Goal: Task Accomplishment & Management: Complete application form

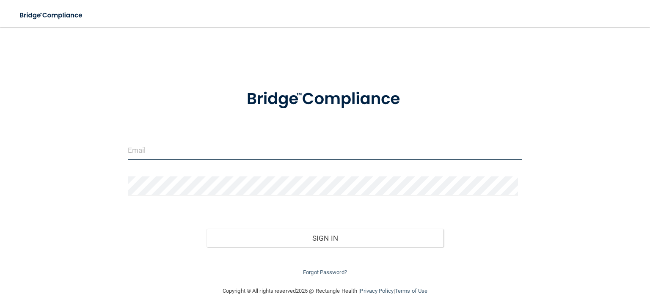
click at [299, 152] on input "email" at bounding box center [325, 150] width 395 height 19
type input "[EMAIL_ADDRESS][DOMAIN_NAME]"
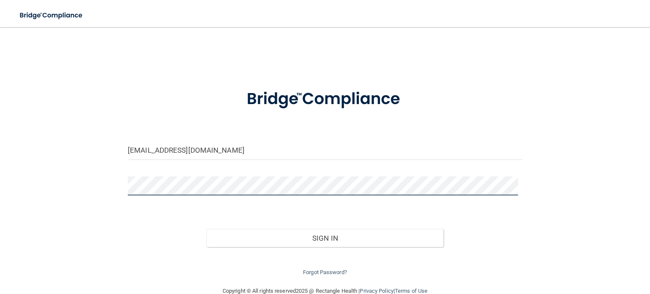
click at [207, 229] on button "Sign In" at bounding box center [325, 238] width 237 height 19
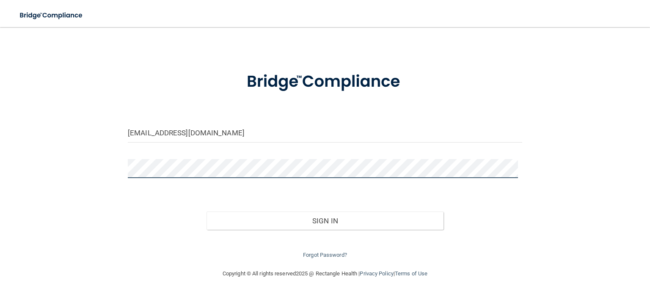
scroll to position [17, 0]
click at [207, 212] on button "Sign In" at bounding box center [325, 221] width 237 height 19
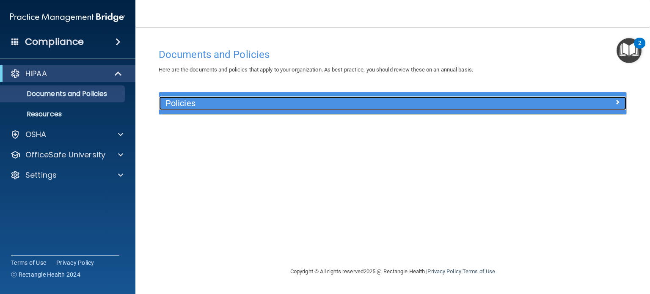
click at [309, 99] on h5 "Policies" at bounding box center [335, 103] width 338 height 9
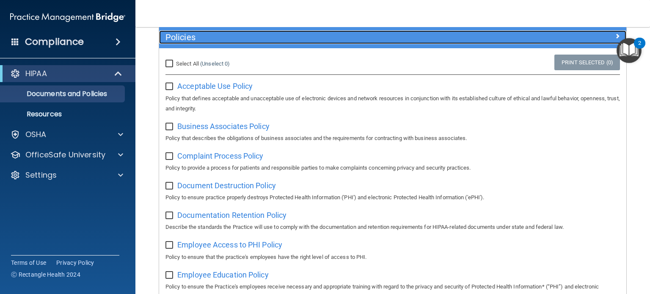
scroll to position [85, 0]
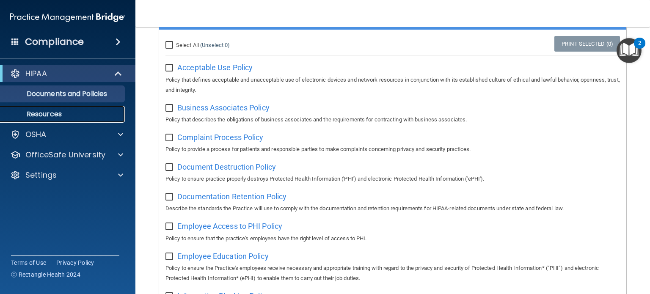
click at [93, 116] on p "Resources" at bounding box center [64, 114] width 116 height 8
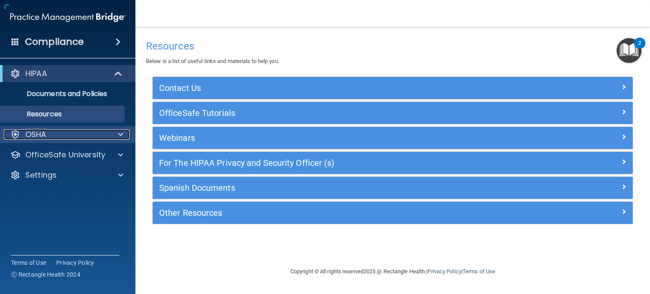
click at [92, 135] on div "OSHA" at bounding box center [56, 135] width 105 height 10
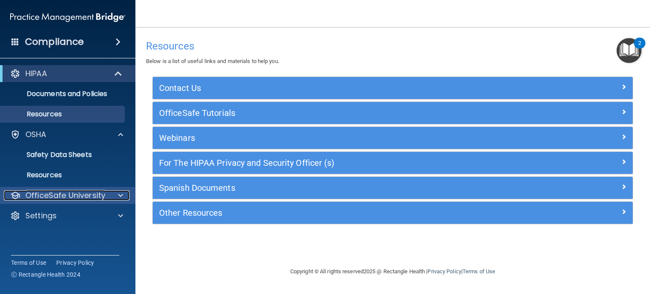
click at [112, 198] on div at bounding box center [119, 196] width 21 height 10
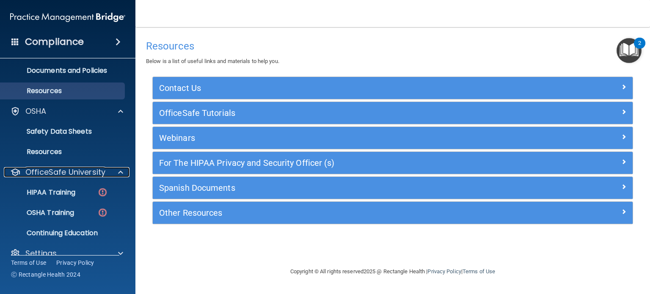
scroll to position [36, 0]
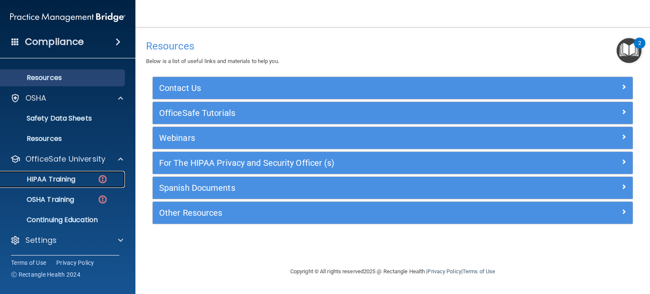
click at [69, 179] on p "HIPAA Training" at bounding box center [41, 179] width 70 height 8
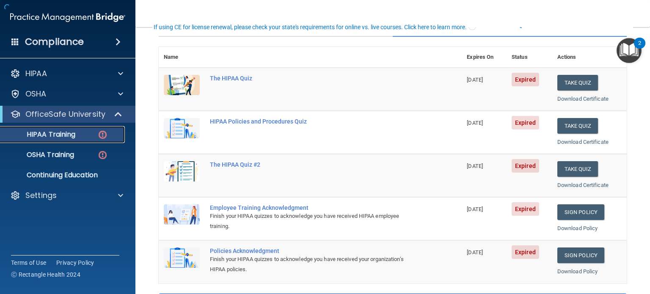
scroll to position [85, 0]
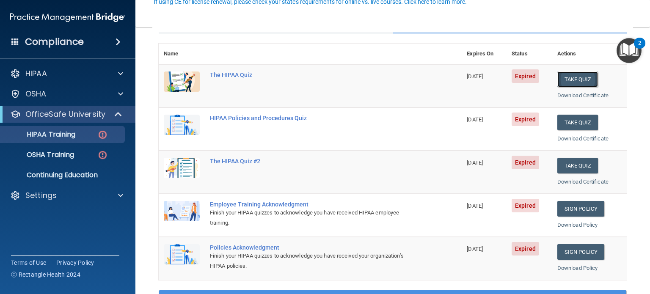
click at [580, 81] on button "Take Quiz" at bounding box center [578, 80] width 41 height 16
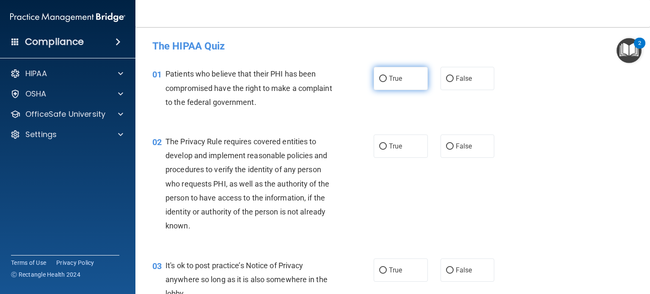
click at [395, 77] on span "True" at bounding box center [395, 79] width 13 height 8
click at [387, 77] on input "True" at bounding box center [383, 79] width 8 height 6
radio input "true"
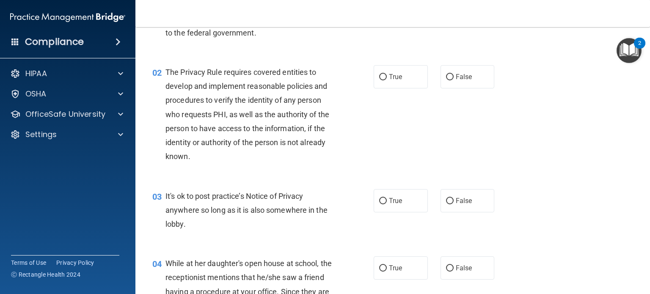
scroll to position [85, 0]
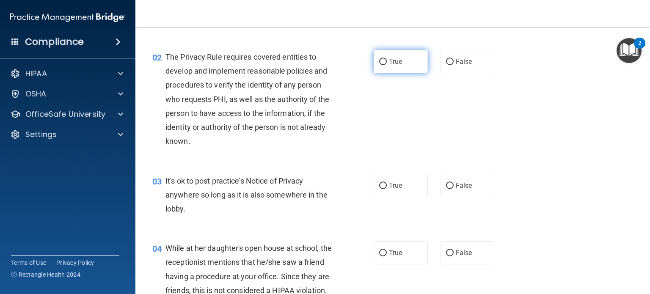
click at [382, 57] on label "True" at bounding box center [401, 61] width 54 height 23
click at [382, 59] on input "True" at bounding box center [383, 62] width 8 height 6
radio input "true"
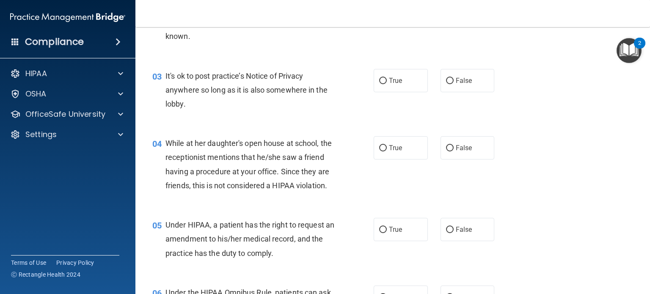
scroll to position [212, 0]
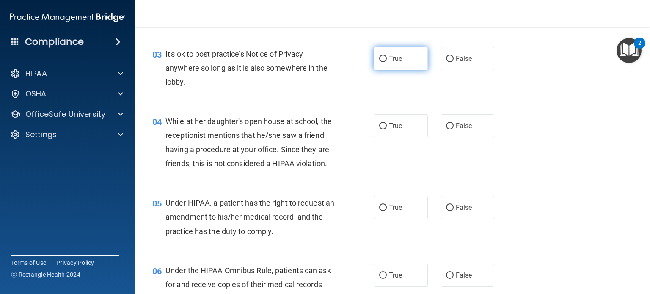
click at [392, 63] on label "True" at bounding box center [401, 58] width 54 height 23
click at [387, 62] on input "True" at bounding box center [383, 59] width 8 height 6
radio input "true"
click at [482, 121] on label "False" at bounding box center [468, 125] width 54 height 23
click at [454, 123] on input "False" at bounding box center [450, 126] width 8 height 6
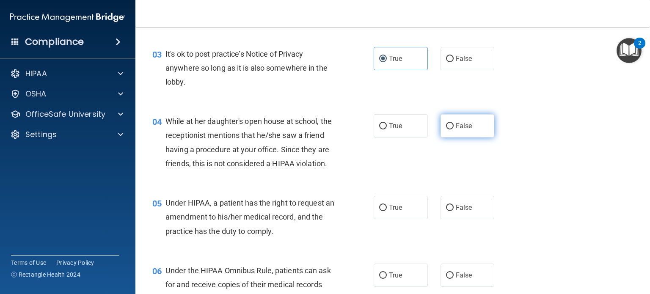
radio input "true"
click at [384, 123] on label "True" at bounding box center [401, 125] width 54 height 23
click at [384, 123] on input "True" at bounding box center [383, 126] width 8 height 6
radio input "true"
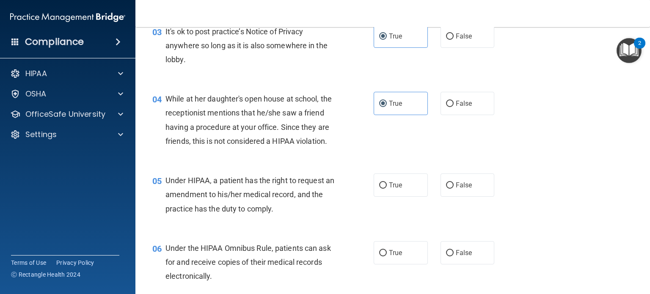
scroll to position [254, 0]
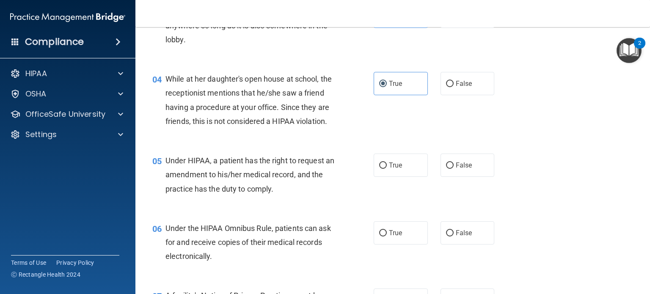
click at [472, 96] on div "04 While at her daughter's open house at school, the receptionist mentions that…" at bounding box center [393, 102] width 494 height 82
click at [469, 87] on label "False" at bounding box center [468, 83] width 54 height 23
click at [454, 87] on input "False" at bounding box center [450, 84] width 8 height 6
radio input "true"
radio input "false"
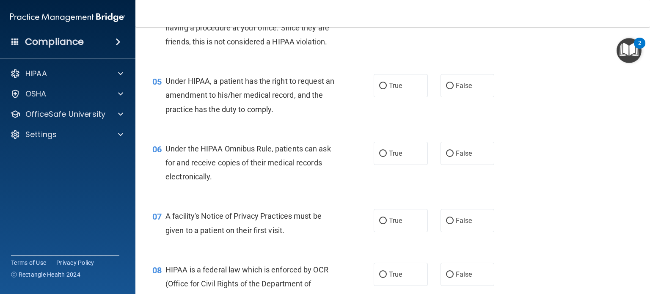
scroll to position [339, 0]
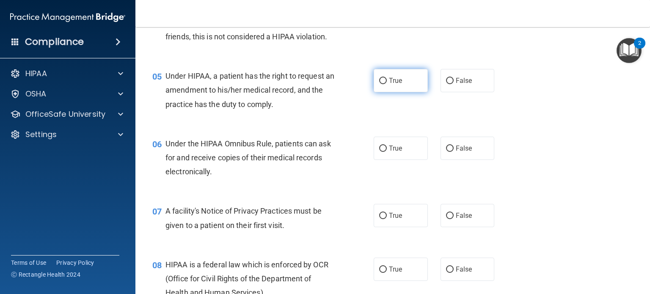
click at [415, 92] on label "True" at bounding box center [401, 80] width 54 height 23
click at [387, 84] on input "True" at bounding box center [383, 81] width 8 height 6
radio input "true"
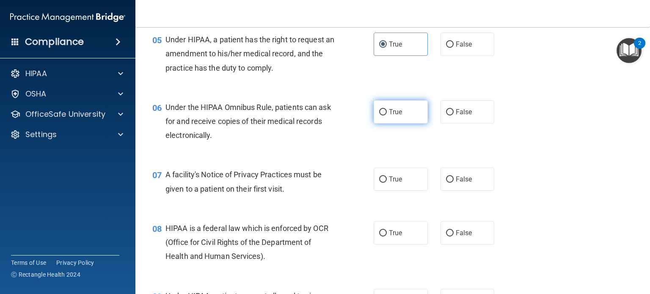
scroll to position [423, 0]
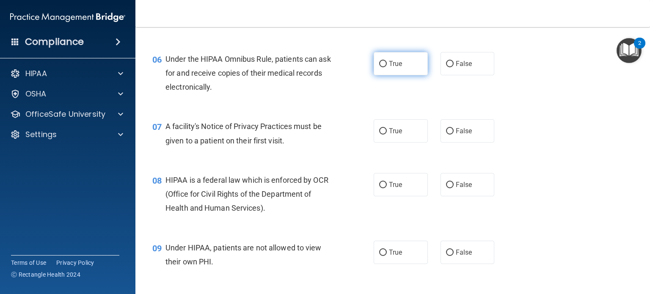
click at [413, 75] on label "True" at bounding box center [401, 63] width 54 height 23
click at [387, 67] on input "True" at bounding box center [383, 64] width 8 height 6
radio input "true"
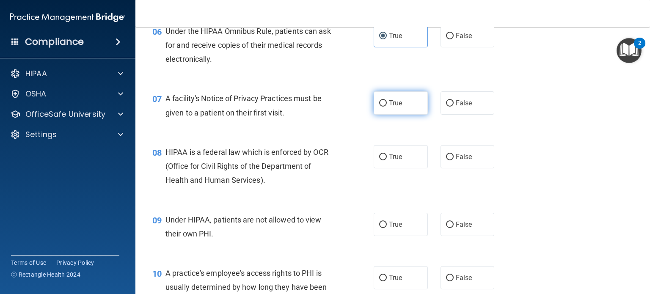
scroll to position [466, 0]
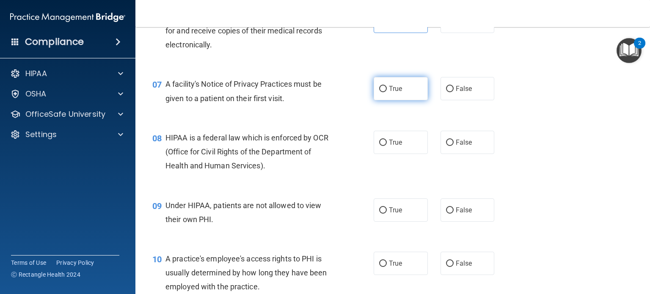
click at [412, 100] on label "True" at bounding box center [401, 88] width 54 height 23
click at [387, 92] on input "True" at bounding box center [383, 89] width 8 height 6
radio input "true"
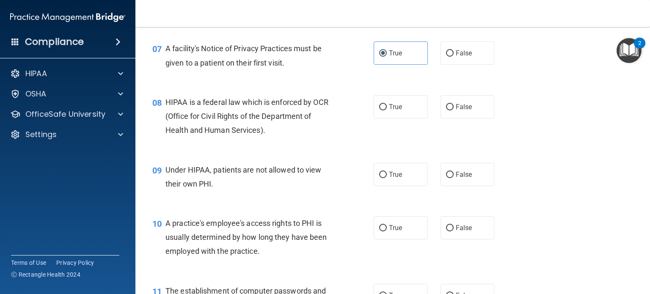
scroll to position [550, 0]
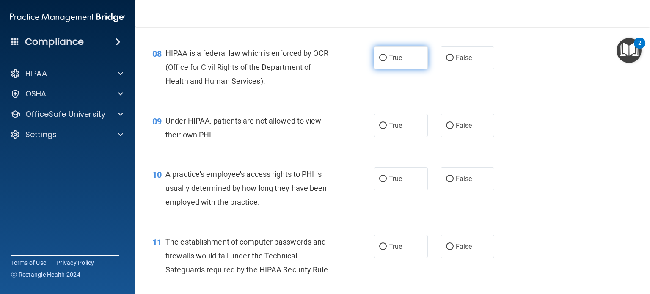
click at [405, 69] on label "True" at bounding box center [401, 57] width 54 height 23
click at [387, 61] on input "True" at bounding box center [383, 58] width 8 height 6
radio input "true"
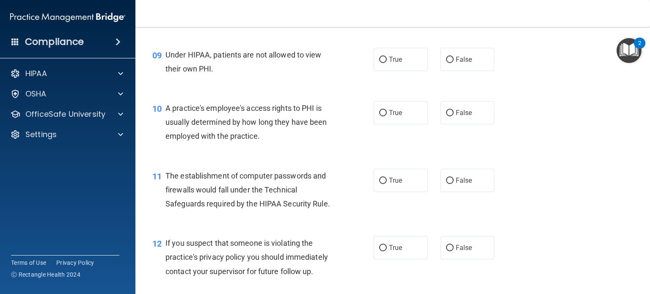
scroll to position [635, 0]
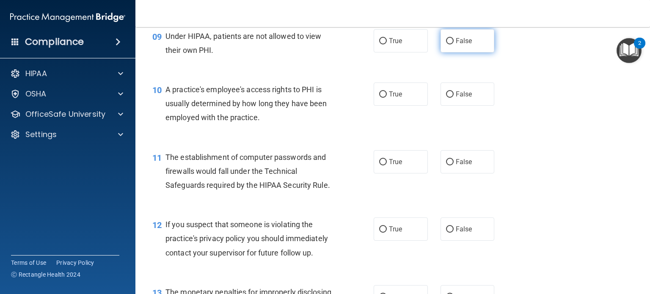
click at [460, 52] on label "False" at bounding box center [468, 40] width 54 height 23
click at [454, 44] on input "False" at bounding box center [450, 41] width 8 height 6
radio input "true"
click at [449, 101] on label "False" at bounding box center [468, 94] width 54 height 23
click at [449, 98] on input "False" at bounding box center [450, 94] width 8 height 6
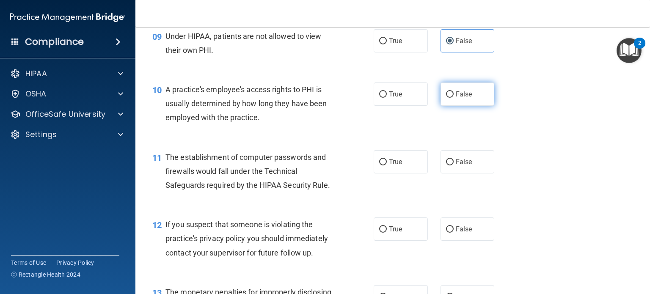
radio input "true"
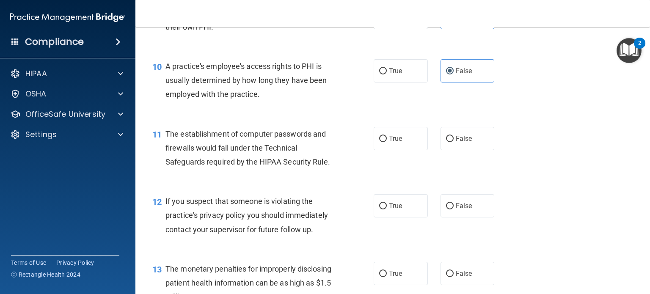
scroll to position [677, 0]
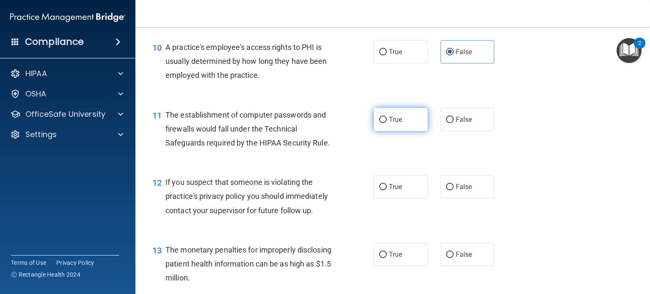
click at [406, 131] on label "True" at bounding box center [401, 119] width 54 height 23
click at [387, 123] on input "True" at bounding box center [383, 120] width 8 height 6
radio input "true"
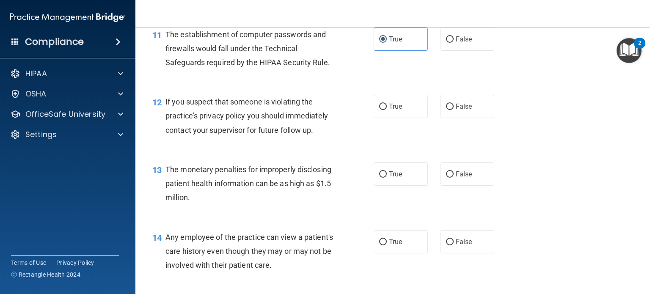
scroll to position [762, 0]
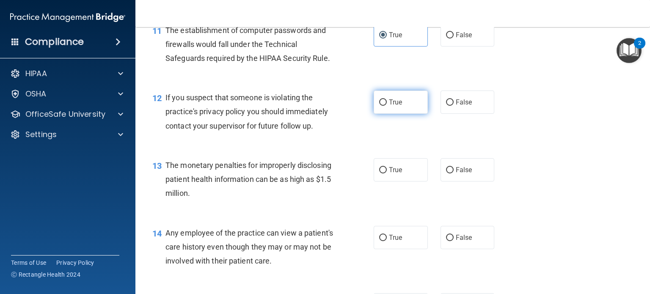
click at [413, 114] on label "True" at bounding box center [401, 102] width 54 height 23
click at [387, 106] on input "True" at bounding box center [383, 102] width 8 height 6
radio input "true"
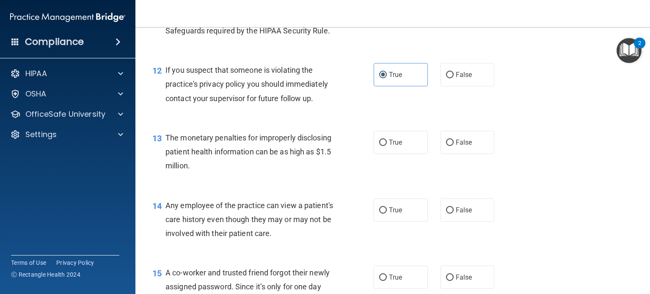
scroll to position [804, 0]
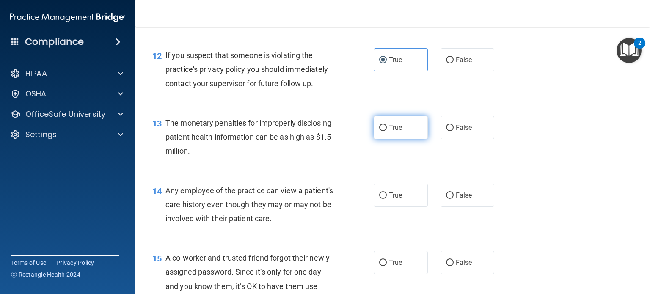
click at [405, 139] on label "True" at bounding box center [401, 127] width 54 height 23
click at [387, 131] on input "True" at bounding box center [383, 128] width 8 height 6
radio input "true"
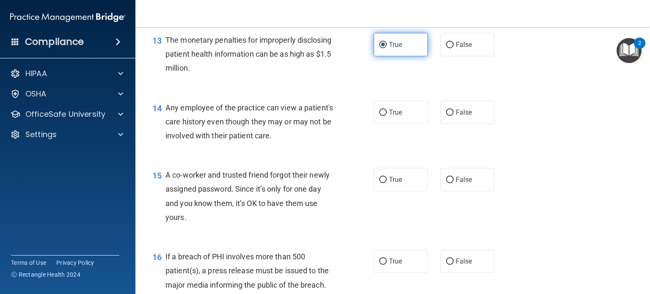
scroll to position [889, 0]
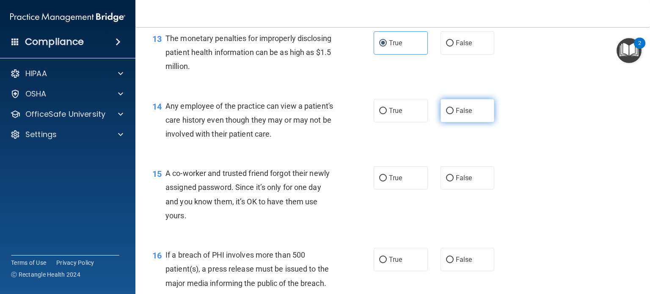
click at [447, 116] on label "False" at bounding box center [468, 110] width 54 height 23
click at [447, 114] on input "False" at bounding box center [450, 111] width 8 height 6
radio input "true"
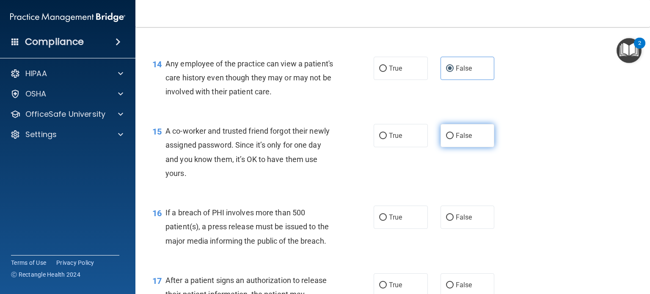
click at [456, 140] on span "False" at bounding box center [464, 136] width 17 height 8
click at [454, 139] on input "False" at bounding box center [450, 136] width 8 height 6
radio input "true"
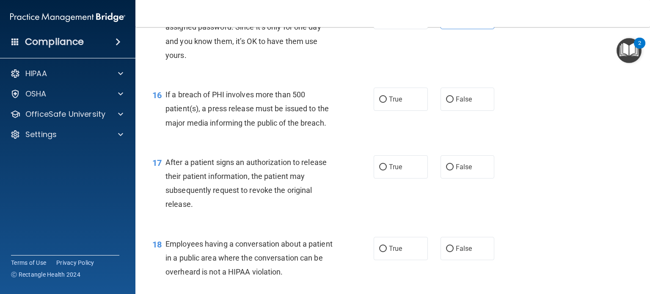
scroll to position [1058, 0]
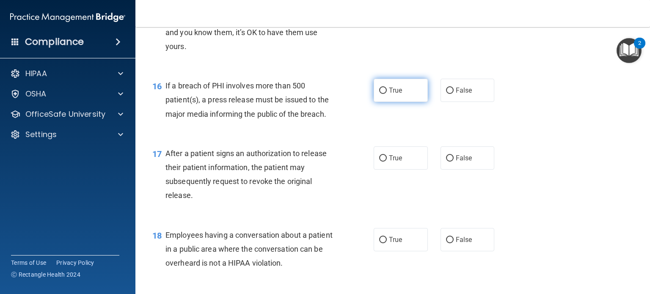
click at [389, 102] on label "True" at bounding box center [401, 90] width 54 height 23
click at [387, 94] on input "True" at bounding box center [383, 91] width 8 height 6
radio input "true"
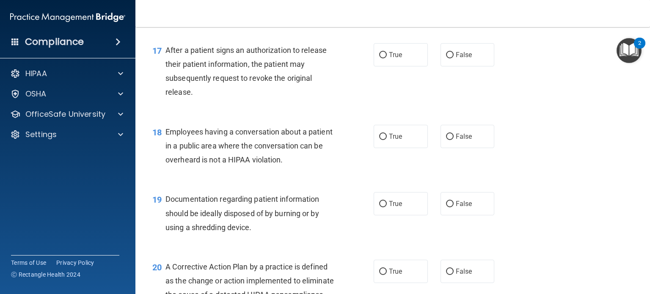
scroll to position [1143, 0]
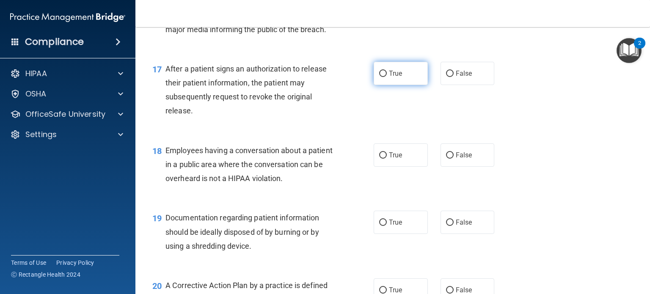
click at [406, 85] on label "True" at bounding box center [401, 73] width 54 height 23
click at [387, 77] on input "True" at bounding box center [383, 74] width 8 height 6
radio input "true"
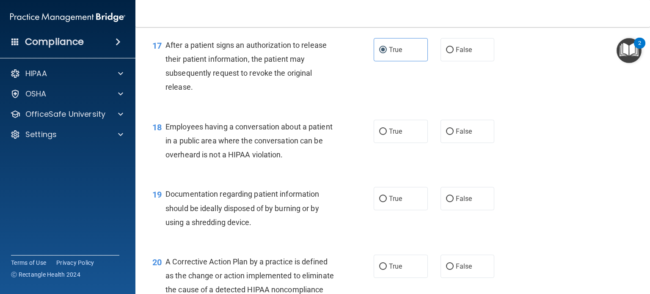
scroll to position [1185, 0]
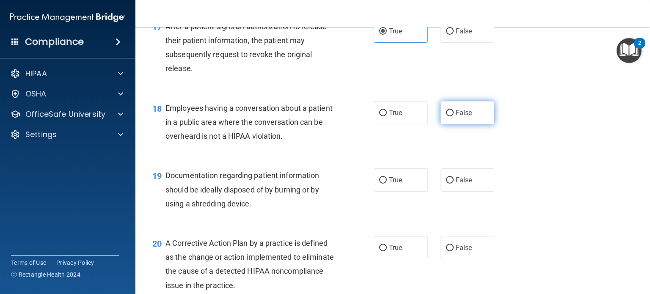
click at [471, 124] on label "False" at bounding box center [468, 112] width 54 height 23
click at [454, 116] on input "False" at bounding box center [450, 113] width 8 height 6
radio input "true"
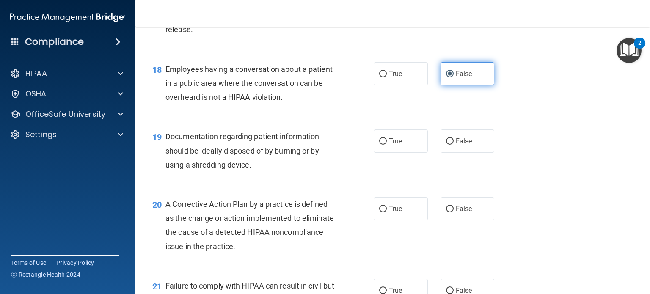
scroll to position [1270, 0]
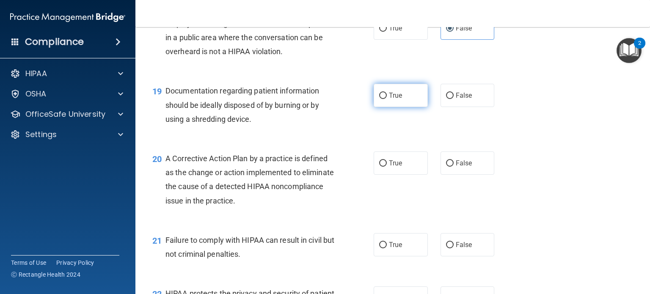
click at [411, 107] on label "True" at bounding box center [401, 95] width 54 height 23
click at [387, 99] on input "True" at bounding box center [383, 96] width 8 height 6
radio input "true"
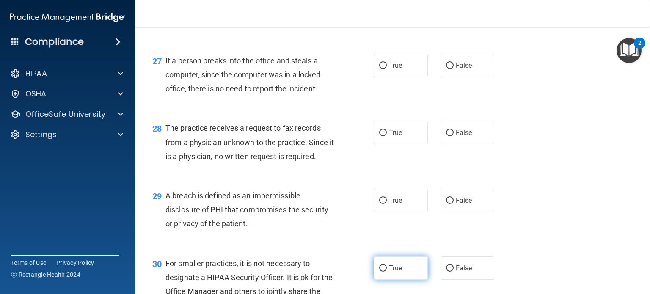
scroll to position [2042, 0]
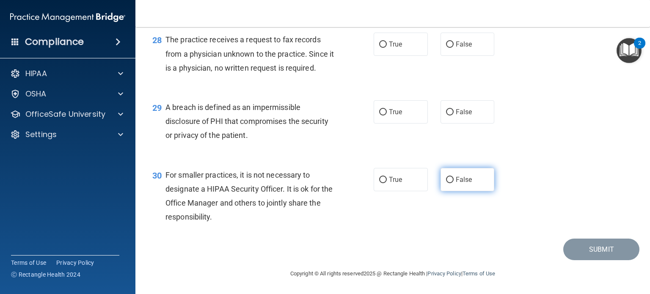
click at [450, 177] on label "False" at bounding box center [468, 179] width 54 height 23
click at [450, 177] on input "False" at bounding box center [450, 180] width 8 height 6
radio input "true"
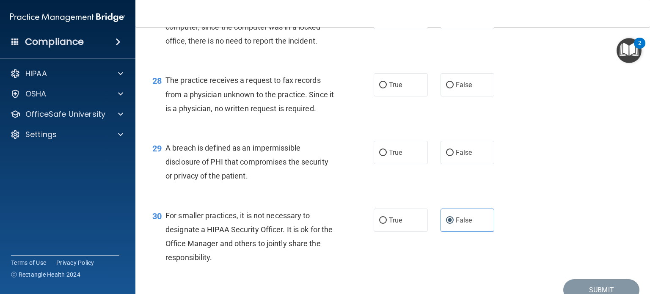
scroll to position [1958, 0]
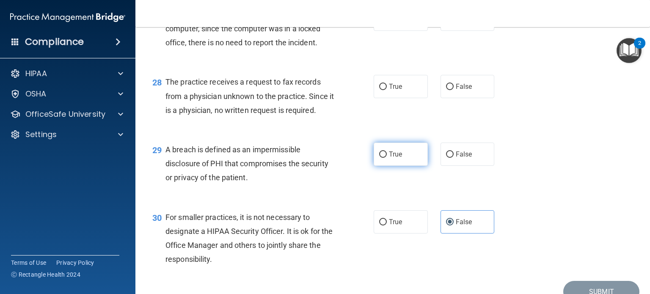
click at [401, 166] on label "True" at bounding box center [401, 154] width 54 height 23
click at [387, 158] on input "True" at bounding box center [383, 155] width 8 height 6
radio input "true"
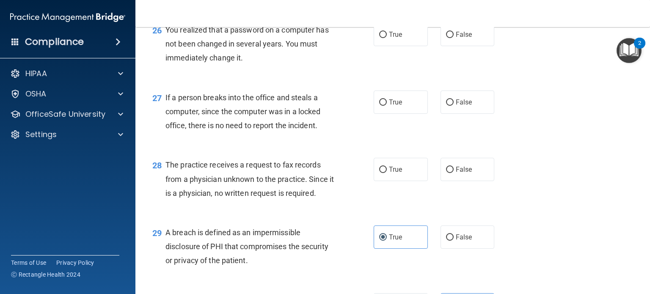
scroll to position [1873, 0]
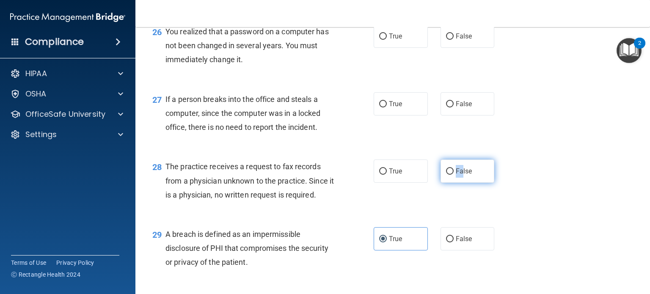
click at [452, 183] on label "False" at bounding box center [468, 171] width 54 height 23
click at [473, 183] on label "False" at bounding box center [468, 171] width 54 height 23
click at [454, 175] on input "False" at bounding box center [450, 171] width 8 height 6
radio input "true"
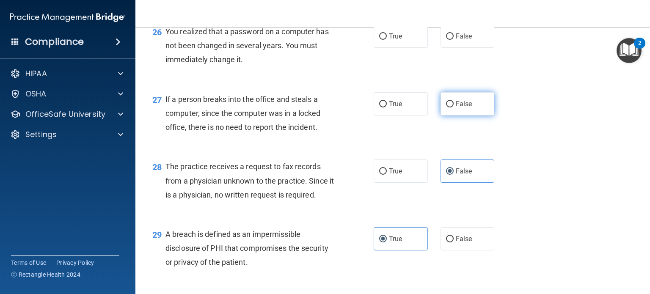
click at [460, 108] on span "False" at bounding box center [464, 104] width 17 height 8
click at [454, 108] on input "False" at bounding box center [450, 104] width 8 height 6
radio input "true"
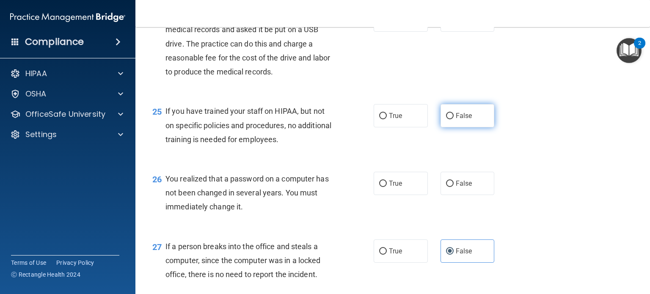
scroll to position [1746, 0]
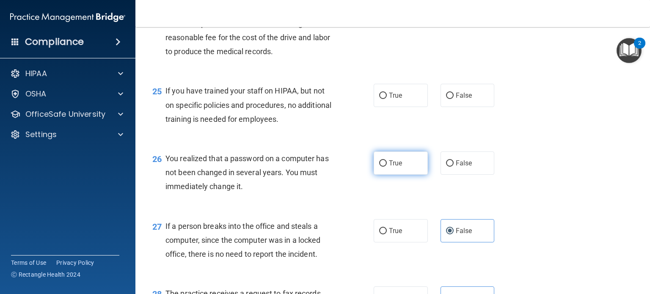
click at [402, 175] on label "True" at bounding box center [401, 163] width 54 height 23
click at [387, 167] on input "True" at bounding box center [383, 163] width 8 height 6
radio input "true"
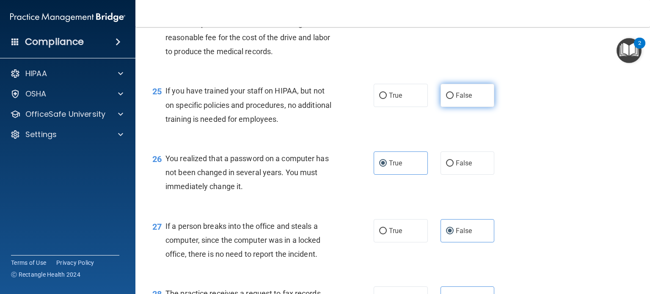
click at [464, 99] on span "False" at bounding box center [464, 95] width 17 height 8
click at [454, 99] on input "False" at bounding box center [450, 96] width 8 height 6
radio input "true"
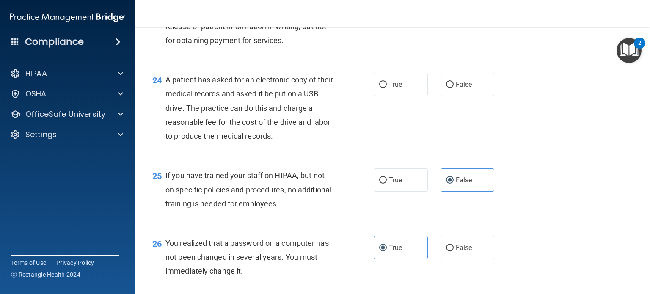
scroll to position [1619, 0]
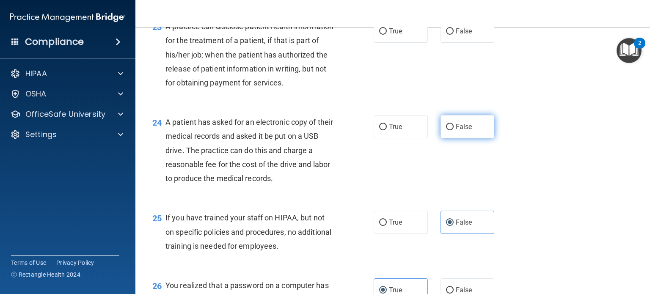
click at [482, 138] on label "False" at bounding box center [468, 126] width 54 height 23
click at [454, 130] on input "False" at bounding box center [450, 127] width 8 height 6
radio input "true"
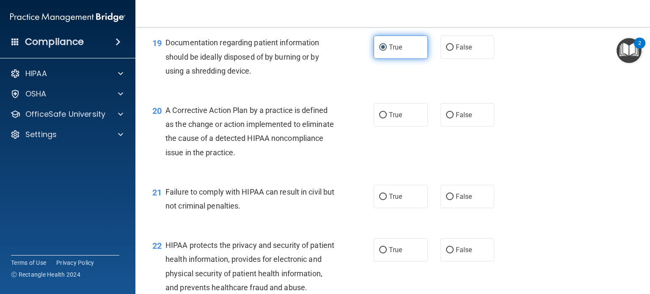
scroll to position [1323, 0]
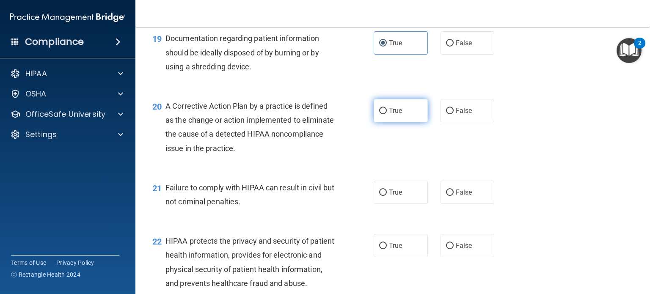
click at [403, 122] on label "True" at bounding box center [401, 110] width 54 height 23
click at [387, 114] on input "True" at bounding box center [383, 111] width 8 height 6
radio input "true"
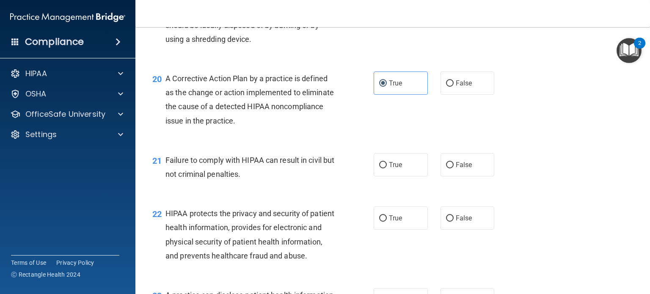
scroll to position [1365, 0]
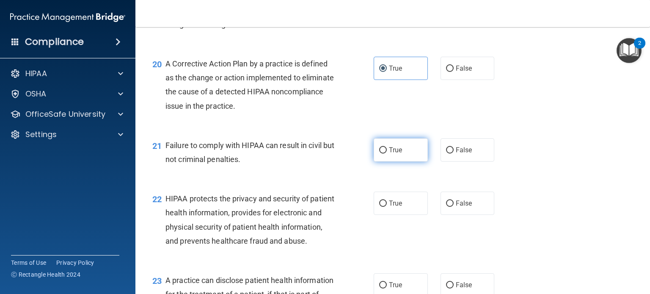
click at [397, 154] on span "True" at bounding box center [395, 150] width 13 height 8
click at [387, 154] on input "True" at bounding box center [383, 150] width 8 height 6
radio input "true"
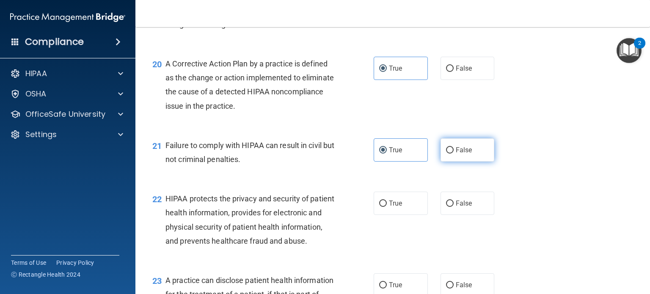
click at [443, 155] on label "False" at bounding box center [468, 149] width 54 height 23
click at [446, 154] on input "False" at bounding box center [450, 150] width 8 height 6
radio input "true"
radio input "false"
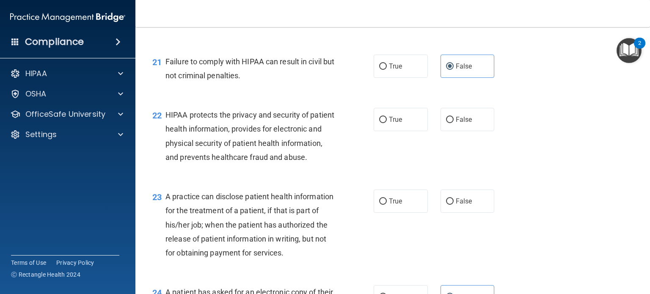
scroll to position [1450, 0]
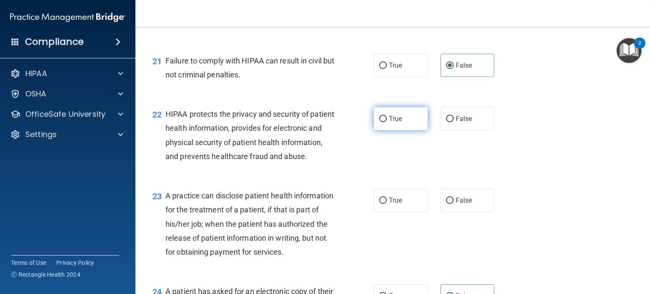
click at [392, 123] on span "True" at bounding box center [395, 119] width 13 height 8
click at [387, 122] on input "True" at bounding box center [383, 119] width 8 height 6
radio input "true"
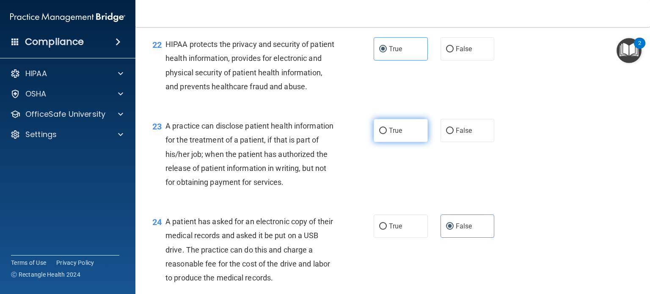
scroll to position [1534, 0]
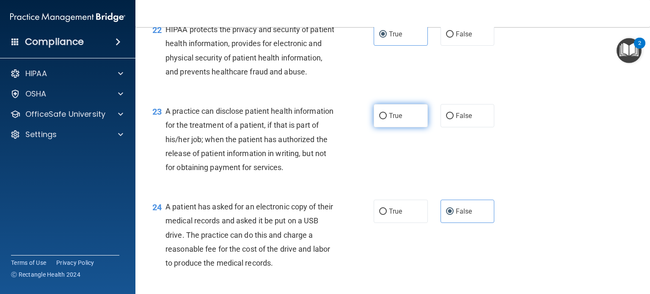
click at [393, 120] on span "True" at bounding box center [395, 116] width 13 height 8
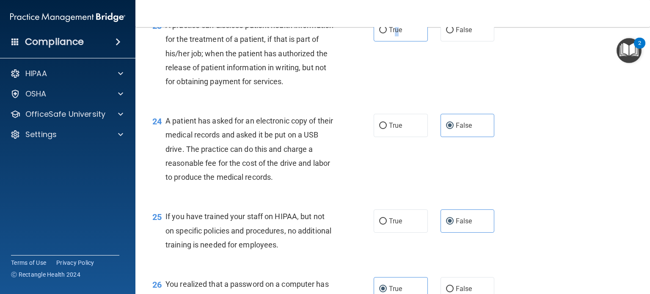
scroll to position [1492, 0]
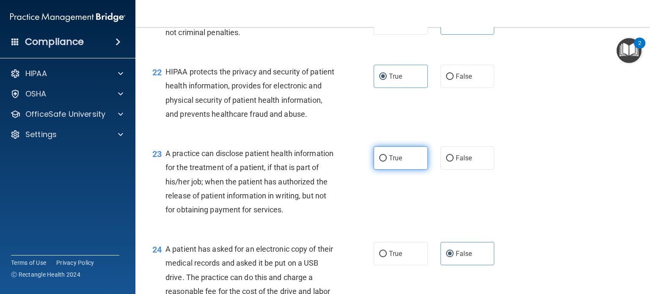
click at [389, 162] on span "True" at bounding box center [395, 158] width 13 height 8
click at [387, 162] on input "True" at bounding box center [383, 158] width 8 height 6
radio input "true"
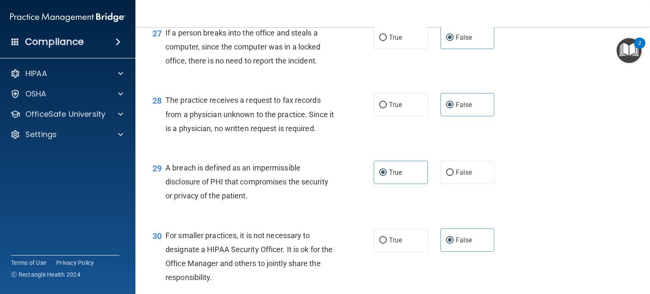
scroll to position [2042, 0]
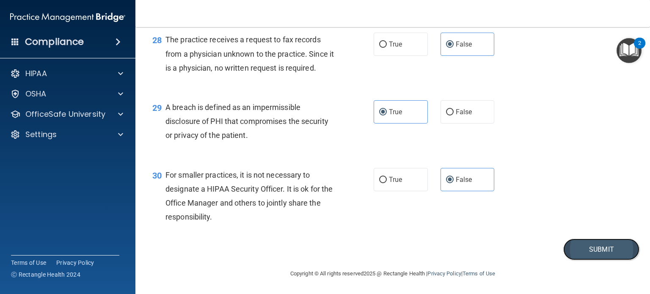
click at [589, 241] on button "Submit" at bounding box center [601, 250] width 76 height 22
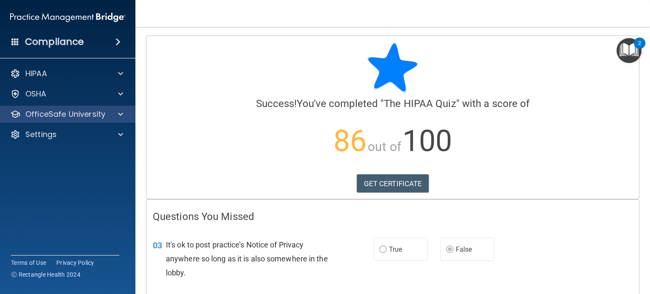
click at [95, 120] on div "OfficeSafe University" at bounding box center [68, 114] width 136 height 17
click at [112, 116] on div at bounding box center [119, 114] width 21 height 10
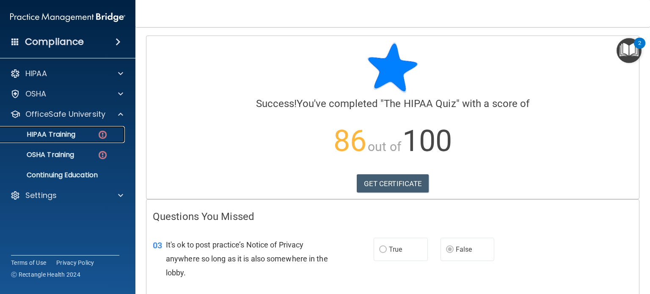
click at [85, 133] on div "HIPAA Training" at bounding box center [64, 134] width 116 height 8
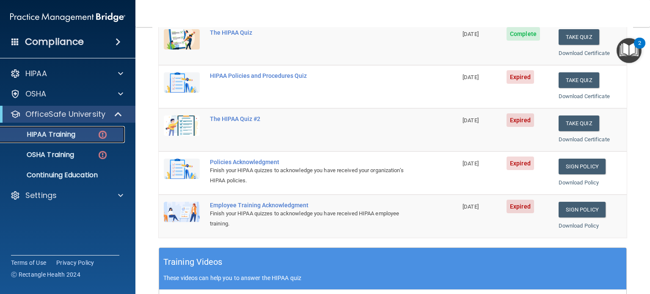
scroll to position [85, 0]
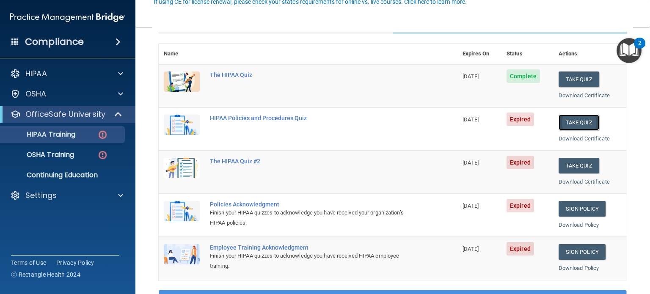
click at [582, 118] on button "Take Quiz" at bounding box center [579, 123] width 41 height 16
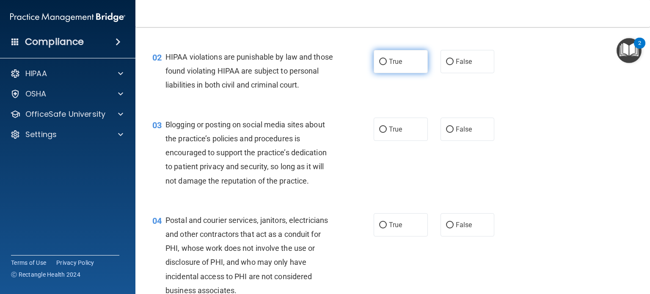
click at [400, 66] on label "True" at bounding box center [401, 61] width 54 height 23
click at [387, 65] on input "True" at bounding box center [383, 62] width 8 height 6
radio input "true"
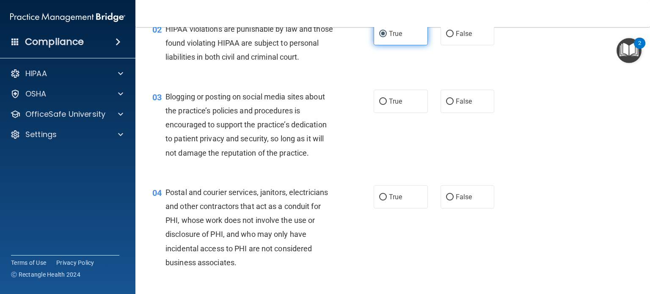
scroll to position [127, 0]
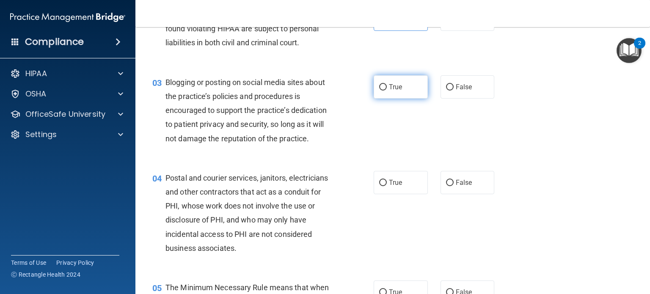
click at [406, 99] on label "True" at bounding box center [401, 86] width 54 height 23
click at [387, 91] on input "True" at bounding box center [383, 87] width 8 height 6
radio input "true"
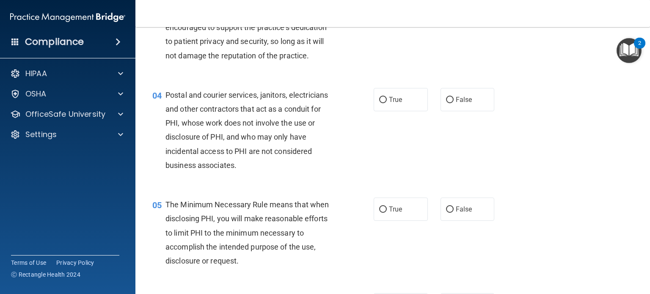
scroll to position [212, 0]
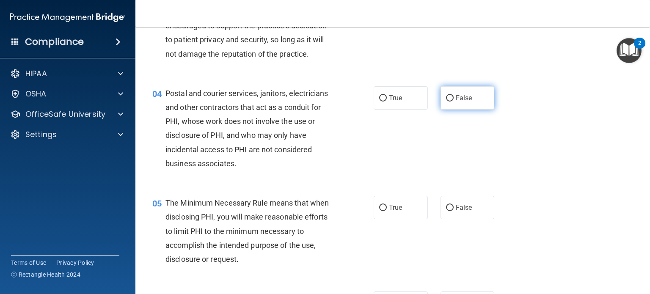
click at [459, 102] on span "False" at bounding box center [464, 98] width 17 height 8
click at [454, 102] on input "False" at bounding box center [450, 98] width 8 height 6
radio input "true"
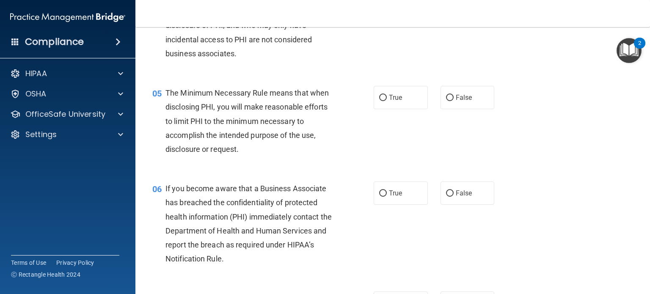
scroll to position [339, 0]
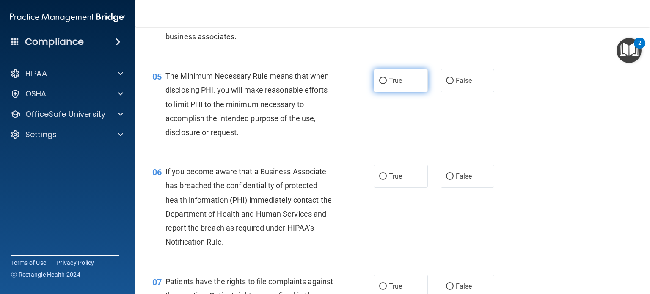
click at [420, 92] on label "True" at bounding box center [401, 80] width 54 height 23
click at [387, 84] on input "True" at bounding box center [383, 81] width 8 height 6
radio input "true"
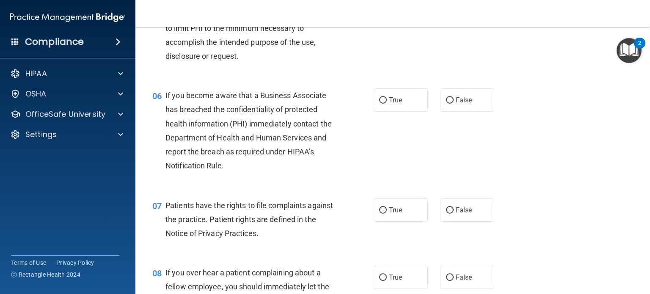
scroll to position [423, 0]
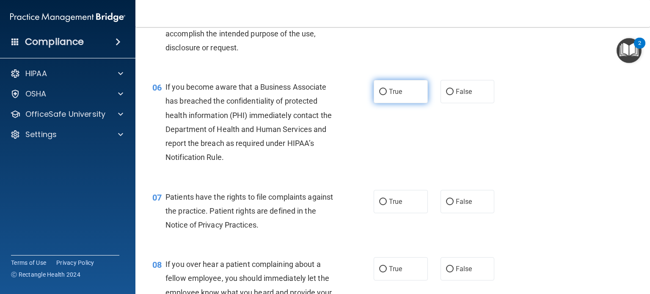
click at [389, 96] on span "True" at bounding box center [395, 92] width 13 height 8
click at [387, 95] on input "True" at bounding box center [383, 92] width 8 height 6
radio input "true"
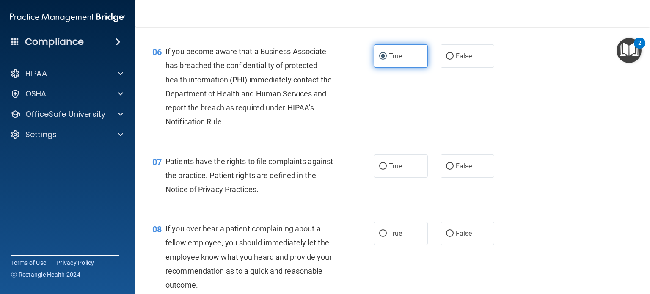
scroll to position [508, 0]
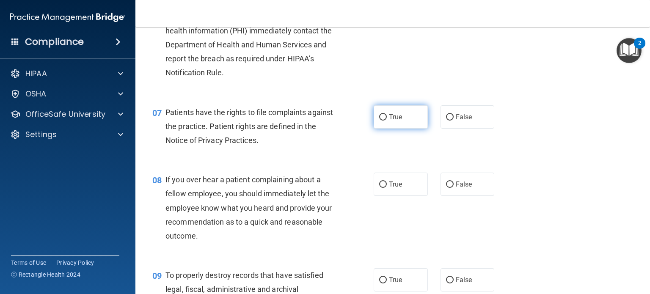
click at [401, 127] on label "True" at bounding box center [401, 116] width 54 height 23
click at [387, 121] on input "True" at bounding box center [383, 117] width 8 height 6
radio input "true"
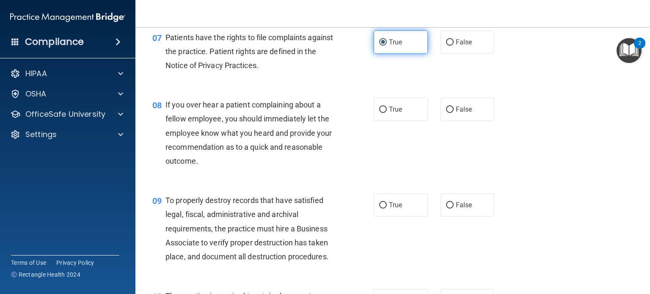
scroll to position [593, 0]
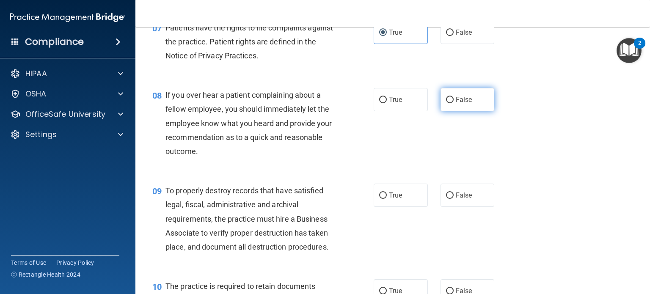
click at [464, 104] on span "False" at bounding box center [464, 100] width 17 height 8
click at [454, 103] on input "False" at bounding box center [450, 100] width 8 height 6
radio input "true"
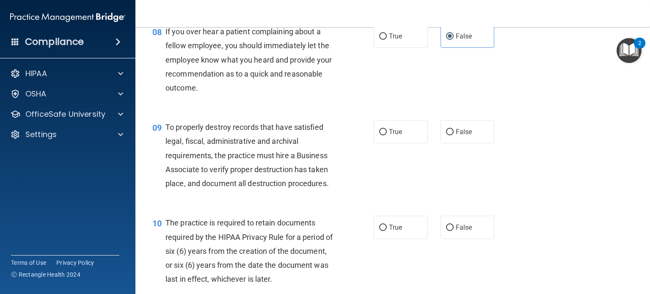
scroll to position [677, 0]
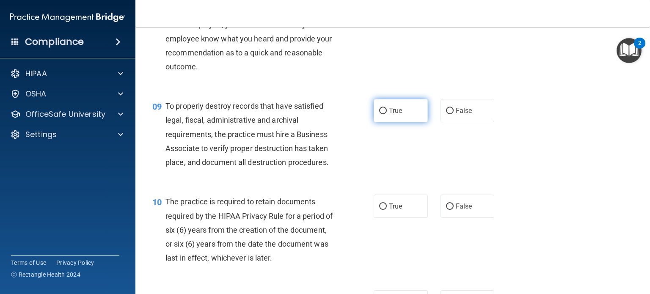
click at [402, 122] on label "True" at bounding box center [401, 110] width 54 height 23
click at [387, 114] on input "True" at bounding box center [383, 111] width 8 height 6
radio input "true"
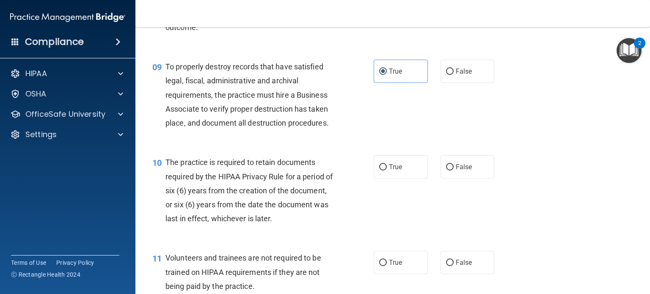
scroll to position [804, 0]
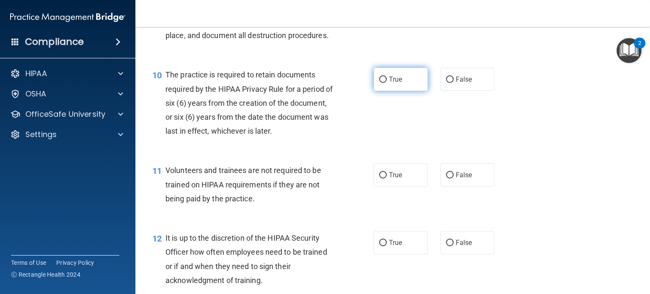
click at [411, 91] on label "True" at bounding box center [401, 79] width 54 height 23
click at [387, 83] on input "True" at bounding box center [383, 80] width 8 height 6
radio input "true"
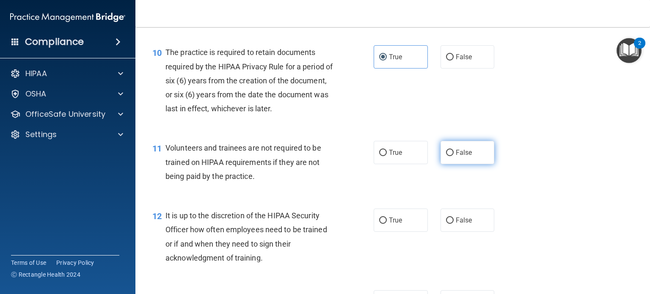
scroll to position [889, 0]
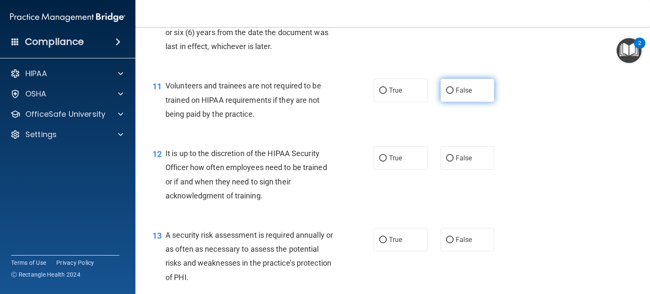
click at [458, 102] on label "False" at bounding box center [468, 90] width 54 height 23
click at [454, 94] on input "False" at bounding box center [450, 91] width 8 height 6
radio input "true"
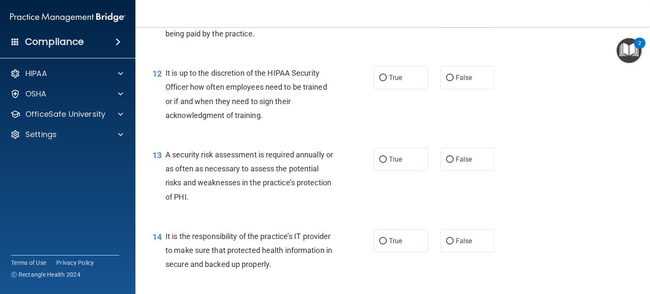
scroll to position [974, 0]
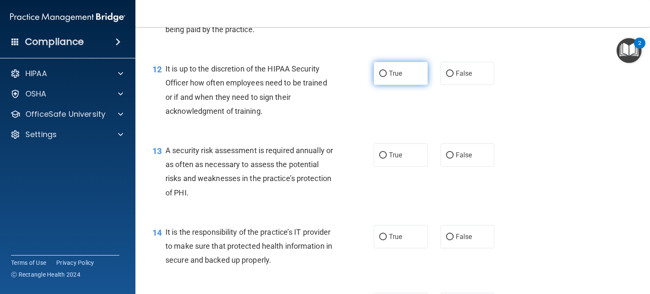
click at [396, 85] on label "True" at bounding box center [401, 73] width 54 height 23
click at [387, 77] on input "True" at bounding box center [383, 74] width 8 height 6
radio input "true"
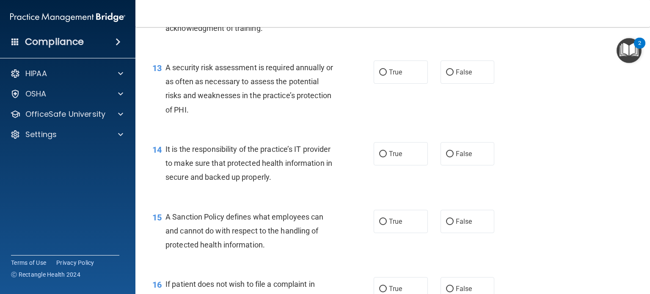
scroll to position [1058, 0]
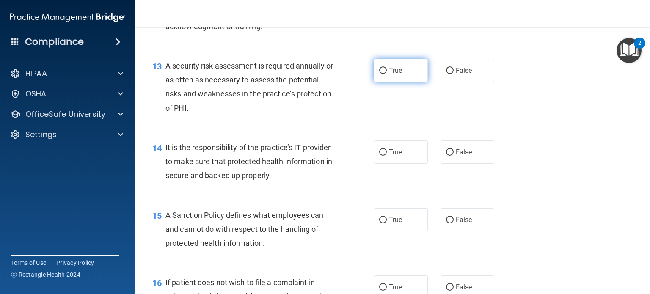
click at [393, 75] on span "True" at bounding box center [395, 70] width 13 height 8
click at [387, 74] on input "True" at bounding box center [383, 71] width 8 height 6
radio input "true"
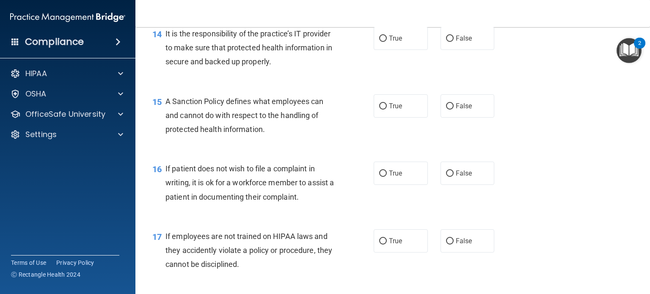
scroll to position [1185, 0]
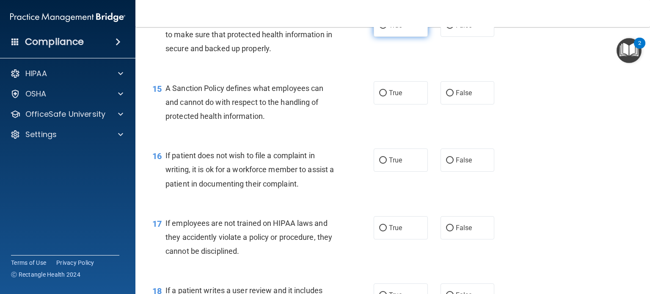
click at [396, 29] on span "True" at bounding box center [395, 25] width 13 height 8
click at [387, 29] on input "True" at bounding box center [383, 25] width 8 height 6
radio input "true"
click at [399, 105] on label "True" at bounding box center [401, 92] width 54 height 23
click at [387, 97] on input "True" at bounding box center [383, 93] width 8 height 6
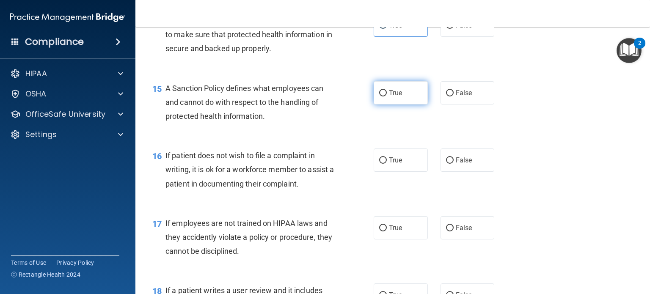
radio input "true"
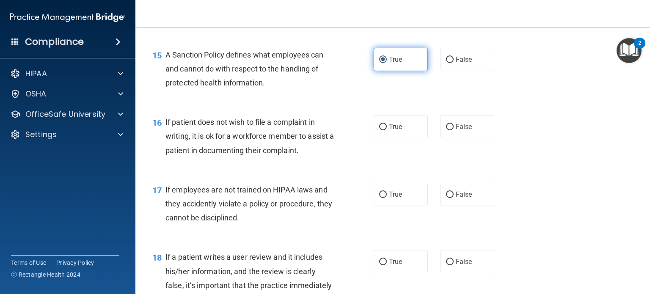
scroll to position [1270, 0]
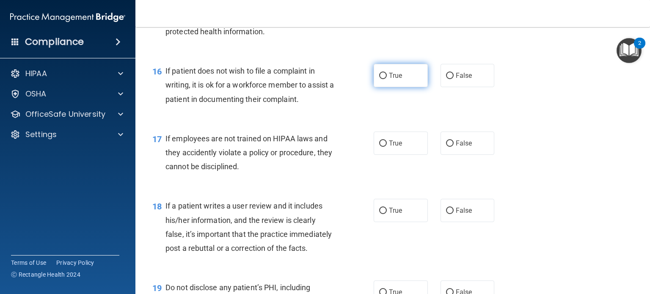
click at [408, 87] on label "True" at bounding box center [401, 75] width 54 height 23
click at [387, 79] on input "True" at bounding box center [383, 76] width 8 height 6
radio input "true"
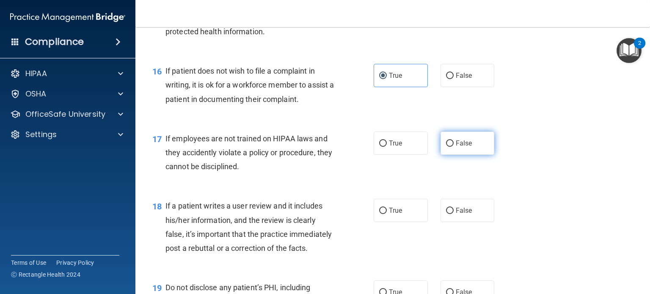
click at [455, 152] on label "False" at bounding box center [468, 143] width 54 height 23
click at [454, 147] on input "False" at bounding box center [450, 144] width 8 height 6
radio input "true"
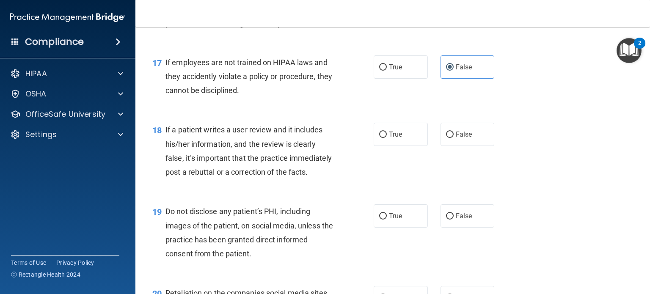
scroll to position [1397, 0]
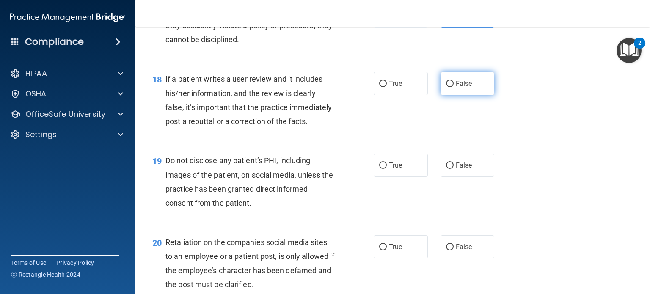
click at [460, 88] on span "False" at bounding box center [464, 84] width 17 height 8
click at [454, 87] on input "False" at bounding box center [450, 84] width 8 height 6
radio input "true"
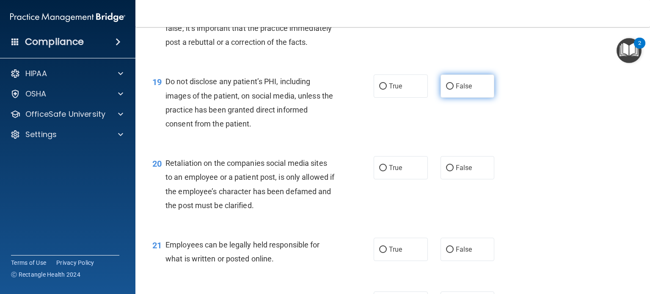
scroll to position [1482, 0]
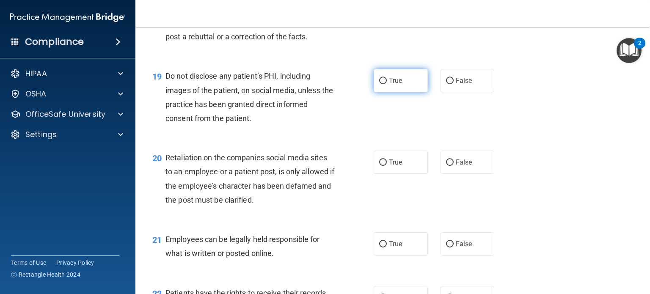
click at [412, 92] on label "True" at bounding box center [401, 80] width 54 height 23
click at [387, 84] on input "True" at bounding box center [383, 81] width 8 height 6
radio input "true"
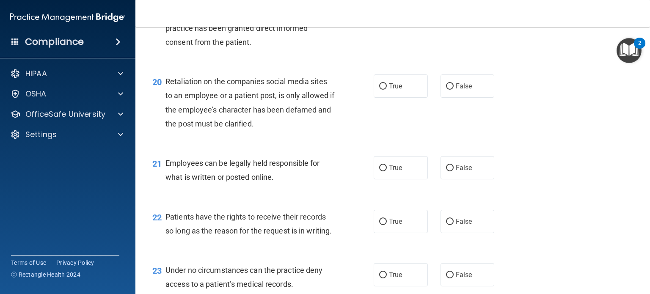
scroll to position [1566, 0]
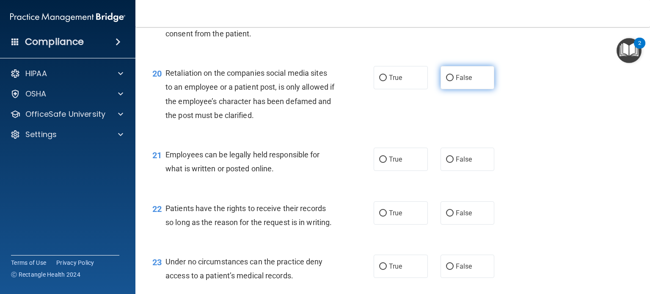
click at [441, 89] on label "False" at bounding box center [468, 77] width 54 height 23
click at [446, 81] on input "False" at bounding box center [450, 78] width 8 height 6
radio input "true"
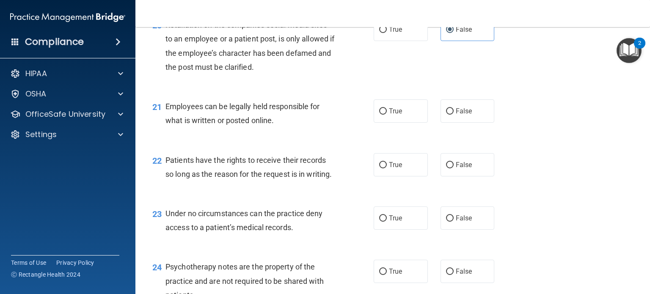
scroll to position [1693, 0]
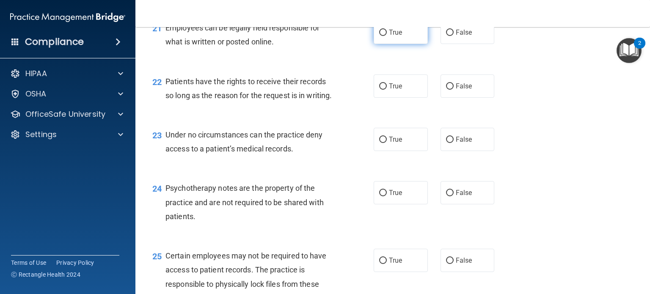
click at [379, 44] on label "True" at bounding box center [401, 32] width 54 height 23
click at [379, 36] on input "True" at bounding box center [383, 33] width 8 height 6
radio input "true"
click at [415, 98] on label "True" at bounding box center [401, 86] width 54 height 23
click at [387, 90] on input "True" at bounding box center [383, 86] width 8 height 6
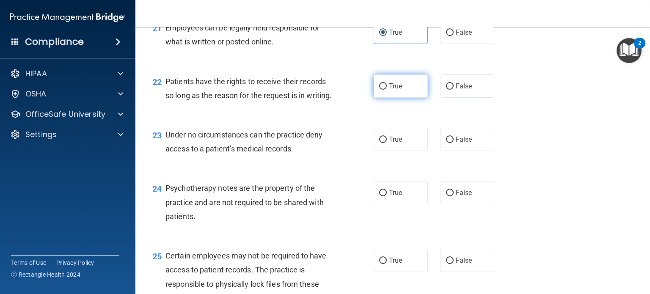
radio input "true"
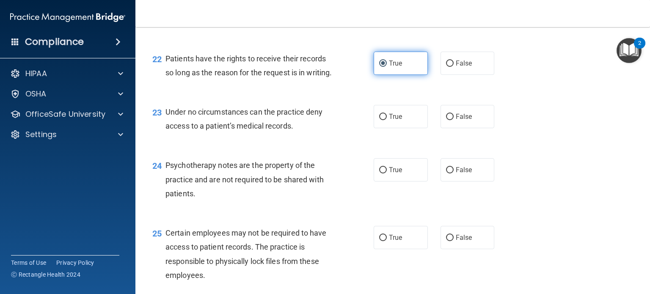
scroll to position [1736, 0]
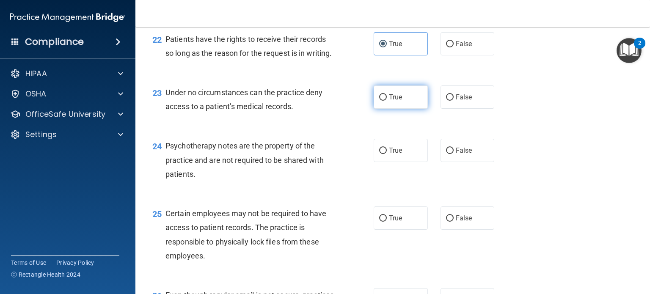
click at [403, 109] on label "True" at bounding box center [401, 97] width 54 height 23
click at [387, 101] on input "True" at bounding box center [383, 97] width 8 height 6
radio input "true"
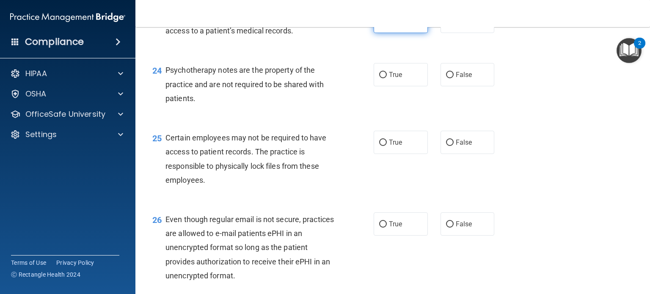
scroll to position [1820, 0]
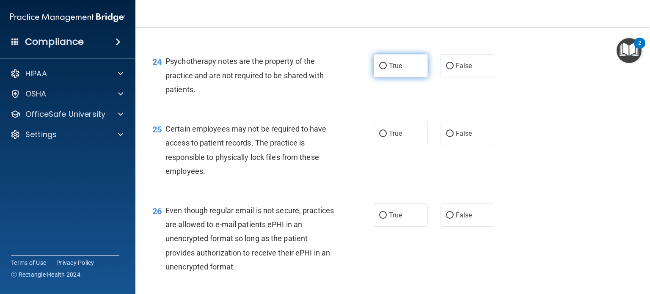
click at [413, 77] on label "True" at bounding box center [401, 65] width 54 height 23
click at [387, 69] on input "True" at bounding box center [383, 66] width 8 height 6
radio input "true"
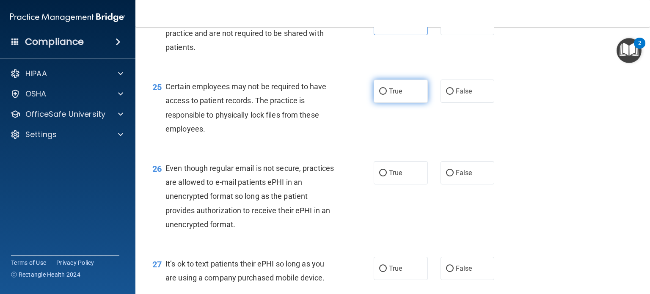
click at [402, 103] on label "True" at bounding box center [401, 91] width 54 height 23
click at [387, 95] on input "True" at bounding box center [383, 91] width 8 height 6
radio input "true"
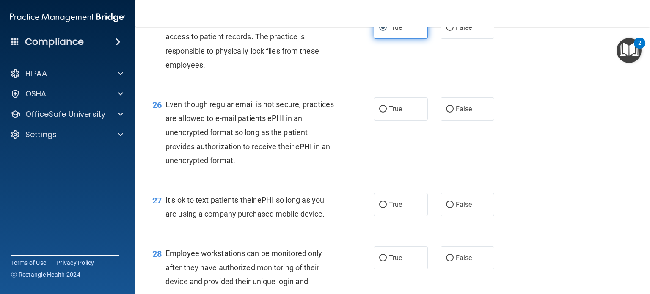
scroll to position [1947, 0]
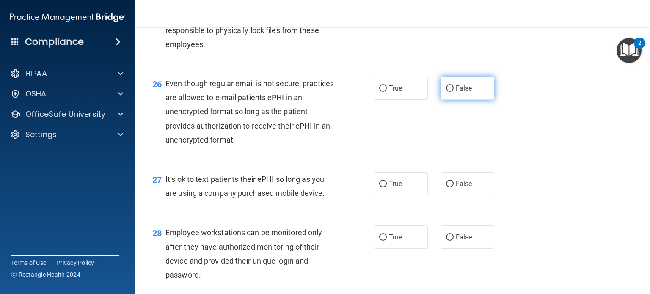
click at [451, 100] on label "False" at bounding box center [468, 88] width 54 height 23
click at [451, 92] on input "False" at bounding box center [450, 89] width 8 height 6
radio input "true"
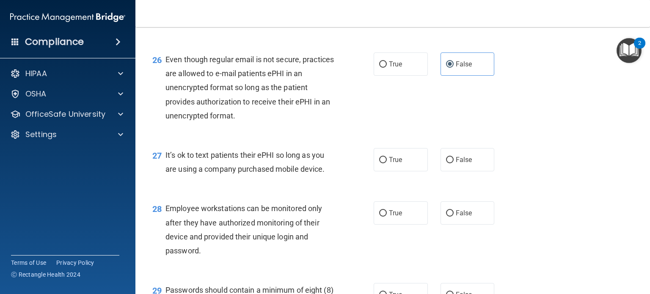
scroll to position [2032, 0]
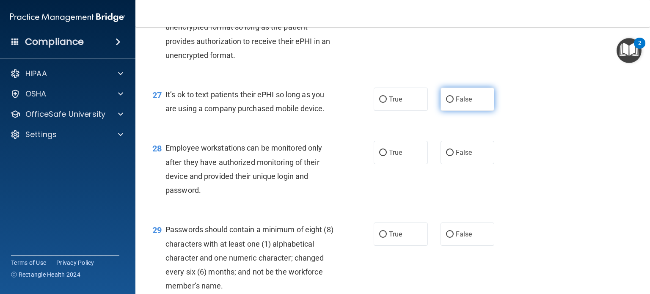
click at [441, 111] on label "False" at bounding box center [468, 99] width 54 height 23
click at [446, 103] on input "False" at bounding box center [450, 100] width 8 height 6
radio input "true"
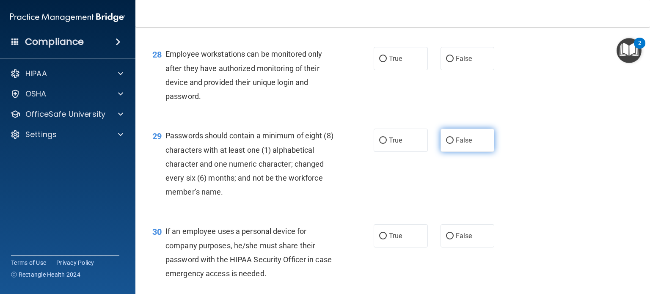
scroll to position [2117, 0]
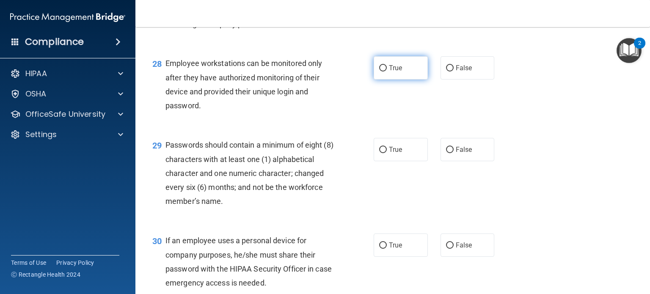
click at [386, 80] on label "True" at bounding box center [401, 67] width 54 height 23
click at [386, 72] on input "True" at bounding box center [383, 68] width 8 height 6
radio input "true"
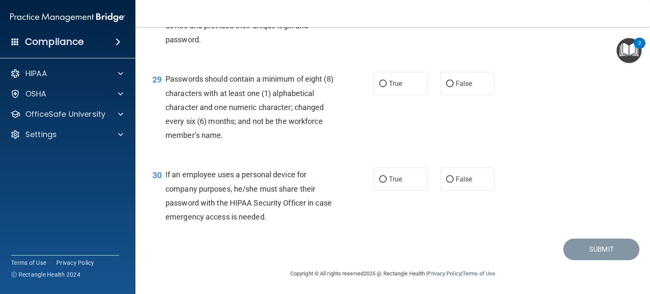
scroll to position [2201, 0]
click at [413, 95] on label "True" at bounding box center [401, 83] width 54 height 23
click at [387, 87] on input "True" at bounding box center [383, 84] width 8 height 6
radio input "true"
click at [405, 191] on label "True" at bounding box center [401, 179] width 54 height 23
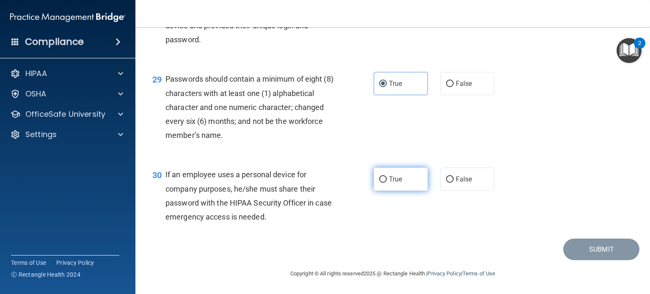
click at [387, 183] on input "True" at bounding box center [383, 180] width 8 height 6
radio input "true"
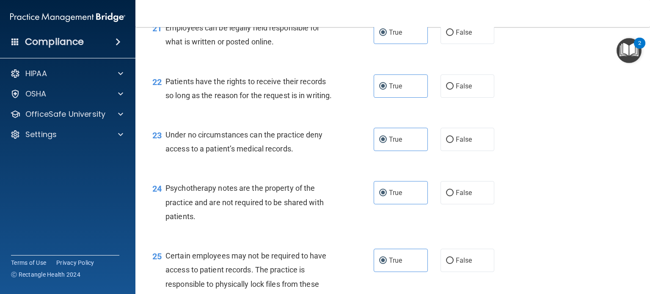
scroll to position [2225, 0]
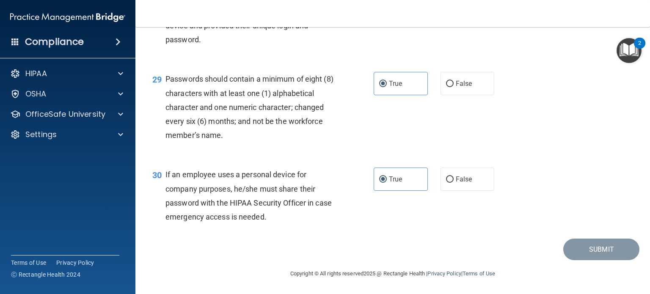
click at [539, 193] on div "30 If an employee uses a personal device for company purposes, he/she must shar…" at bounding box center [393, 198] width 494 height 82
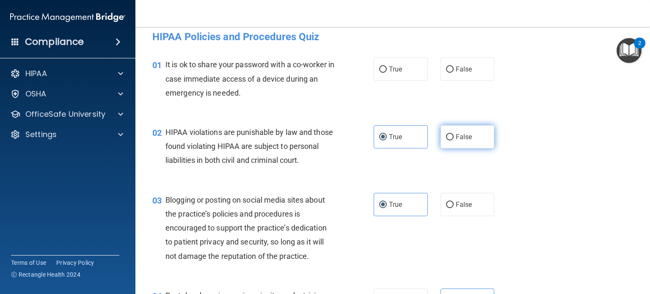
scroll to position [0, 0]
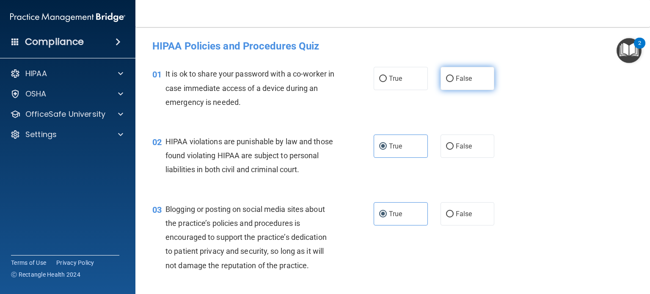
click at [446, 76] on input "False" at bounding box center [450, 79] width 8 height 6
radio input "true"
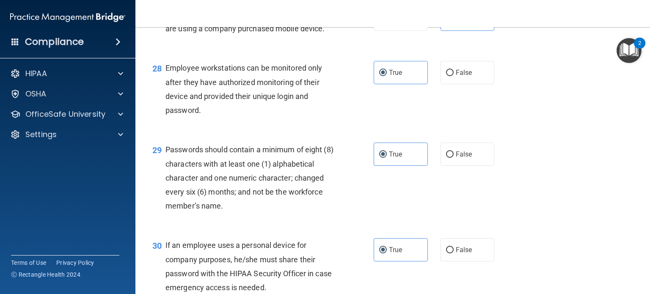
scroll to position [2225, 0]
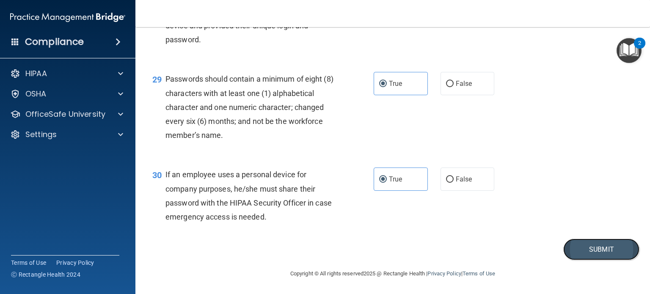
click at [577, 246] on button "Submit" at bounding box center [601, 250] width 76 height 22
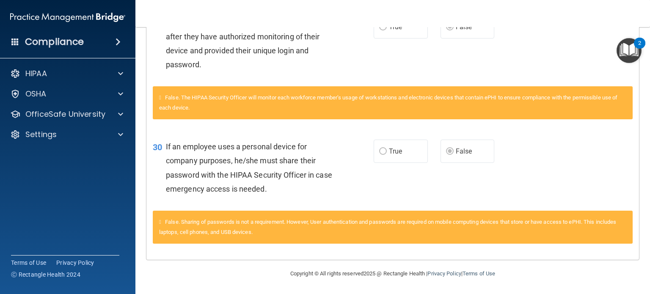
scroll to position [1423, 0]
